Goal: Find specific page/section: Find specific page/section

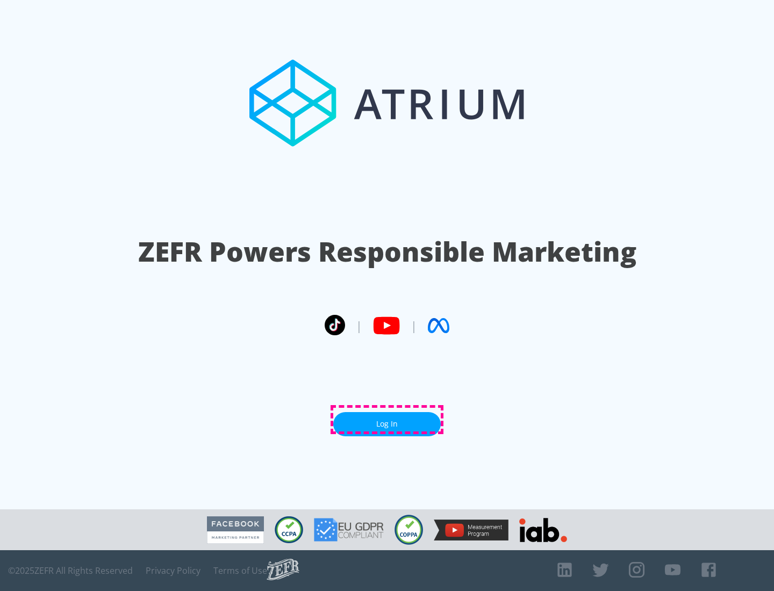
click at [387, 420] on link "Log In" at bounding box center [386, 424] width 107 height 24
